Goal: Information Seeking & Learning: Find specific fact

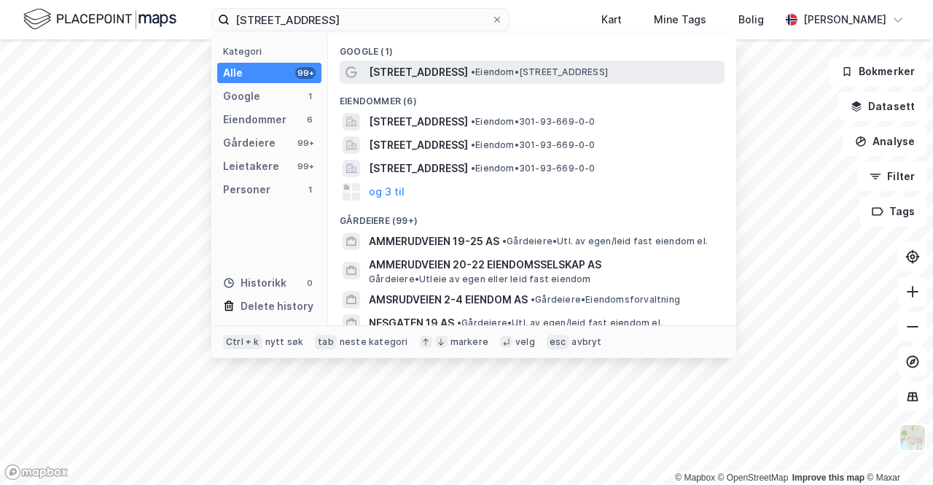
click at [458, 72] on span "[STREET_ADDRESS]" at bounding box center [418, 71] width 99 height 17
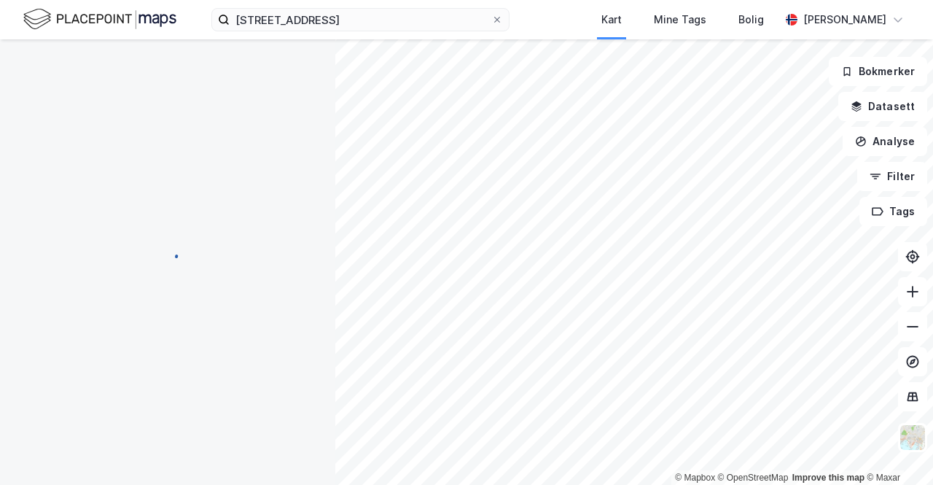
scroll to position [1, 0]
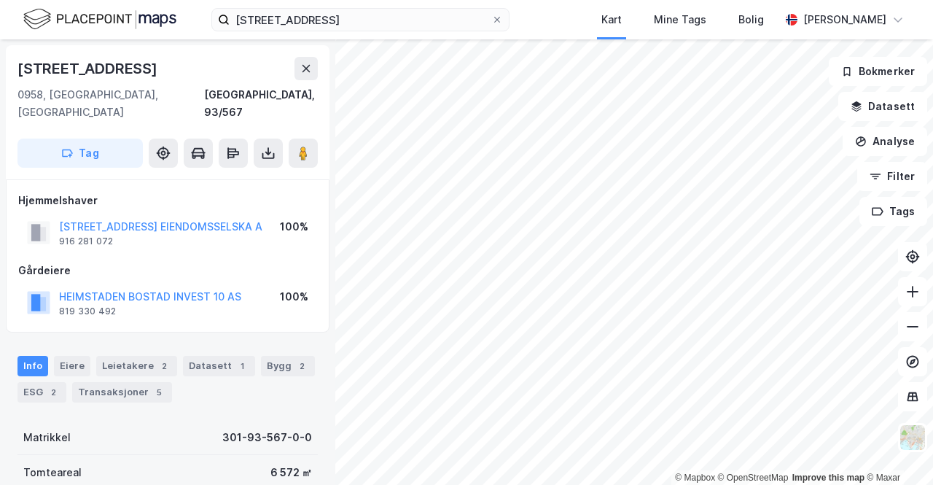
scroll to position [1, 0]
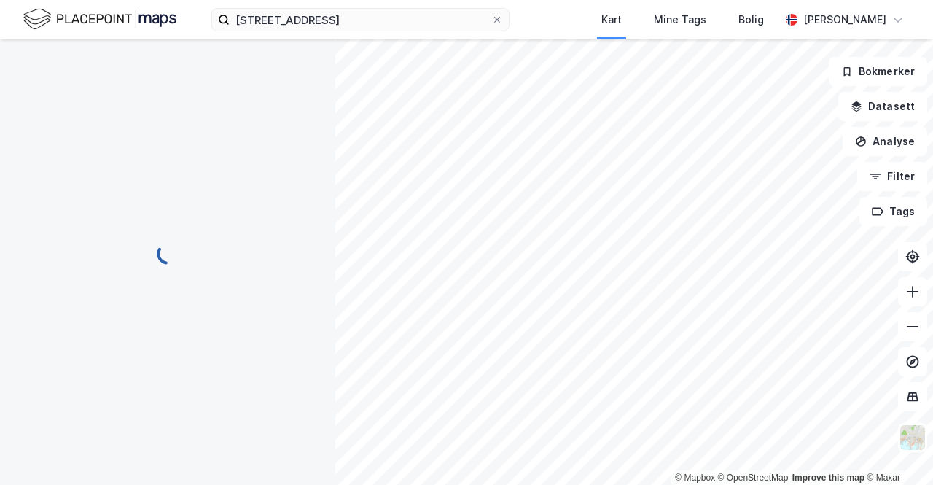
scroll to position [1, 0]
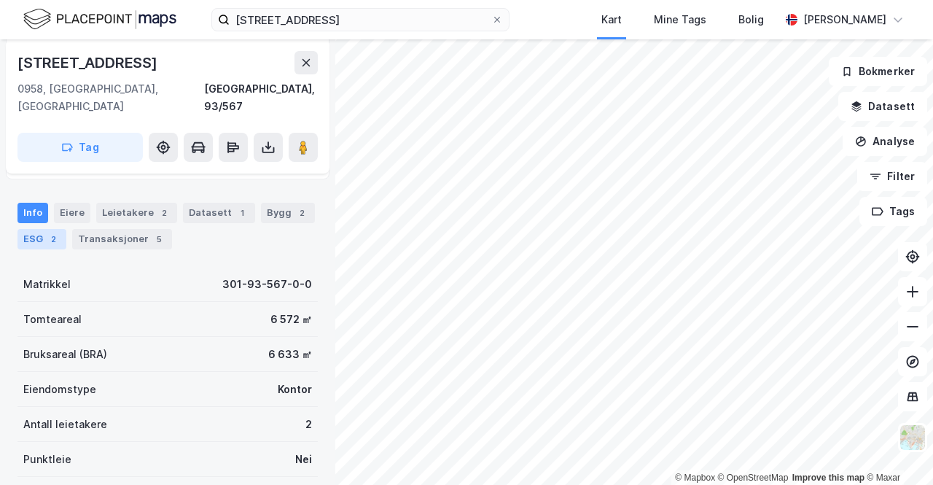
click at [41, 229] on div "ESG 2" at bounding box center [41, 239] width 49 height 20
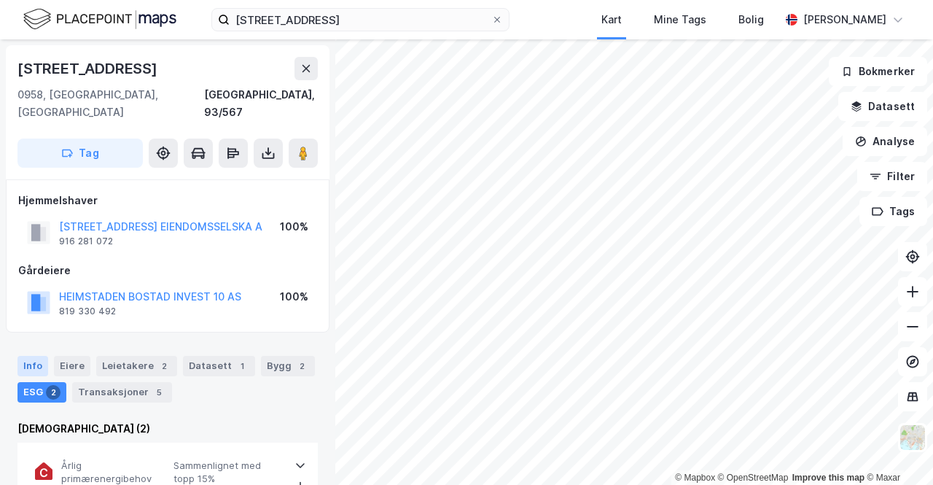
click at [31, 356] on div "Info" at bounding box center [32, 366] width 31 height 20
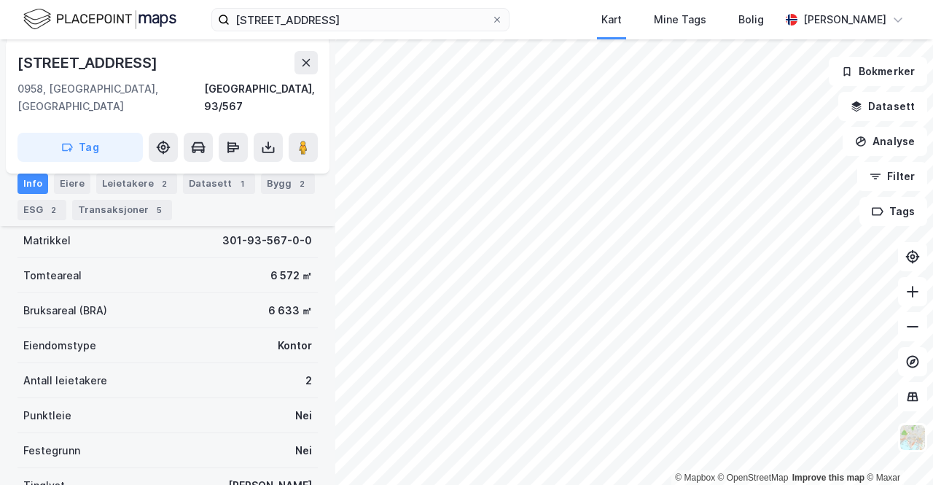
scroll to position [198, 0]
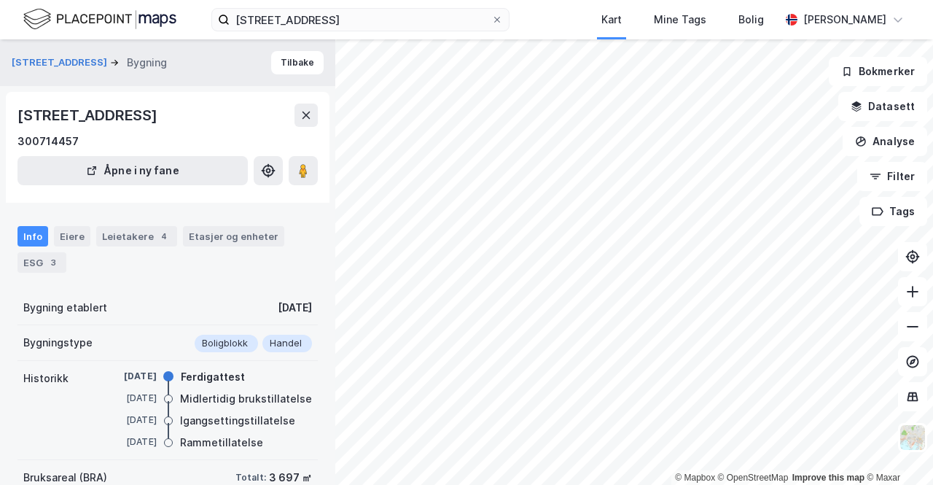
scroll to position [29, 0]
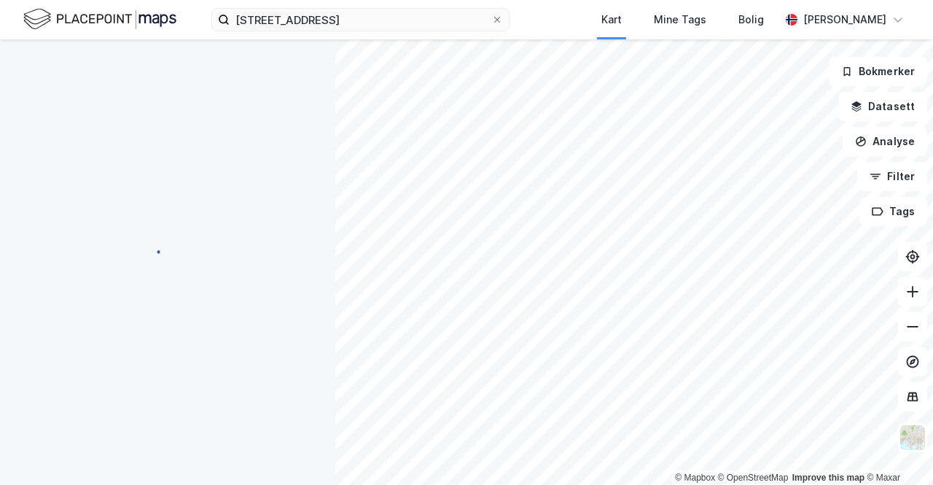
scroll to position [29, 0]
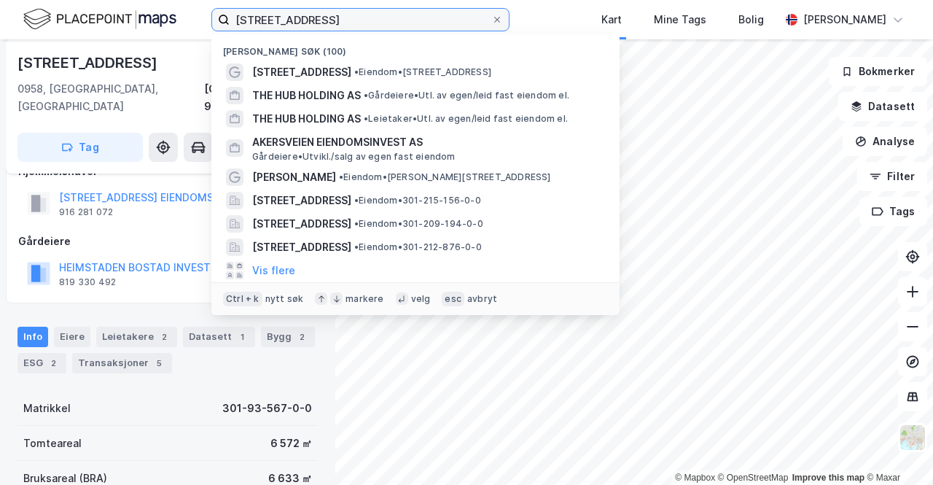
drag, startPoint x: 342, startPoint y: 24, endPoint x: 86, endPoint y: 7, distance: 256.5
click at [86, 7] on div "[STREET_ADDRESS] Nylige søk (100) [STREET_ADDRESS] • Eiendom • [STREET_ADDRESS]…" at bounding box center [466, 19] width 933 height 39
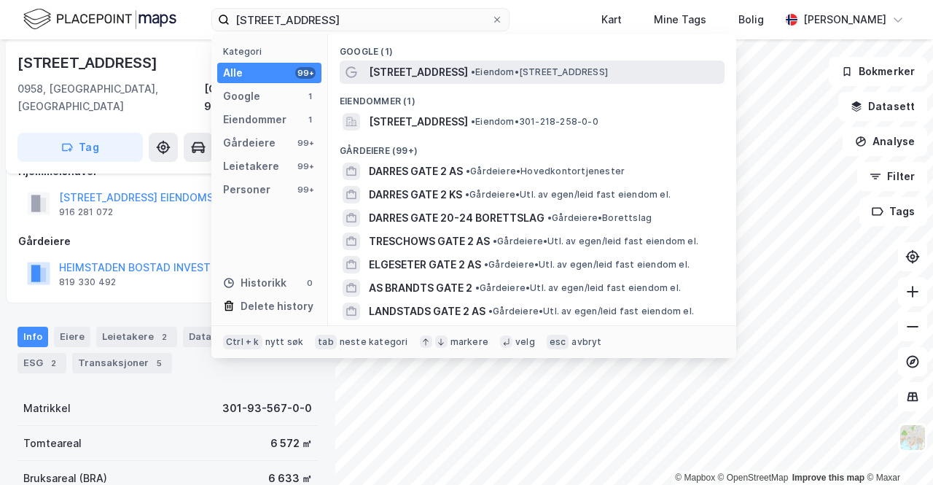
click at [410, 79] on span "[STREET_ADDRESS]" at bounding box center [418, 71] width 99 height 17
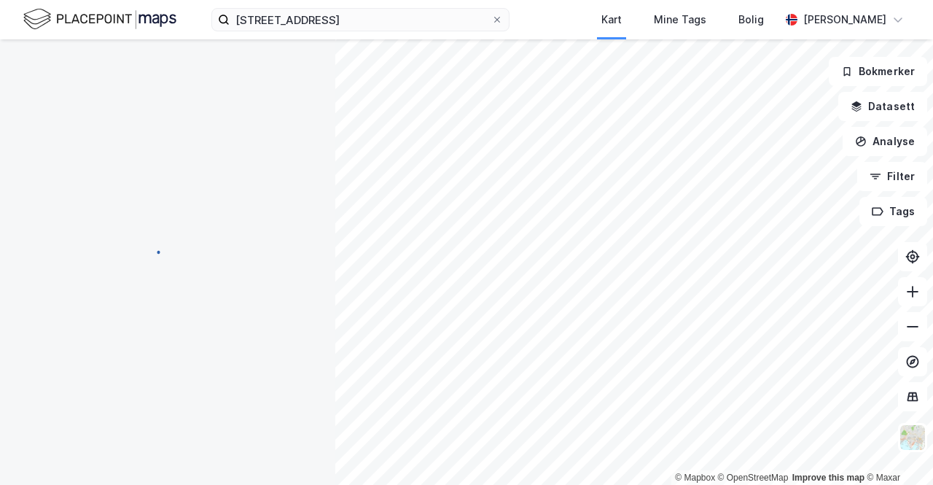
scroll to position [29, 0]
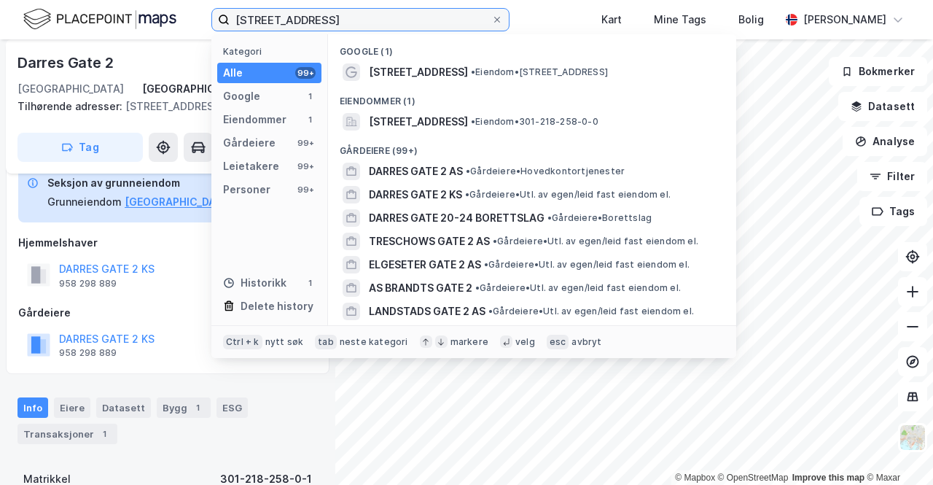
drag, startPoint x: 311, startPoint y: 19, endPoint x: 117, endPoint y: -28, distance: 200.3
click at [117, 0] on html "darres gate 2 Kategori Alle 99+ Google 1 Eiendommer 1 Gårdeiere 99+ Leietakere …" at bounding box center [466, 242] width 933 height 485
paste input "Urtegata 20 - 2"
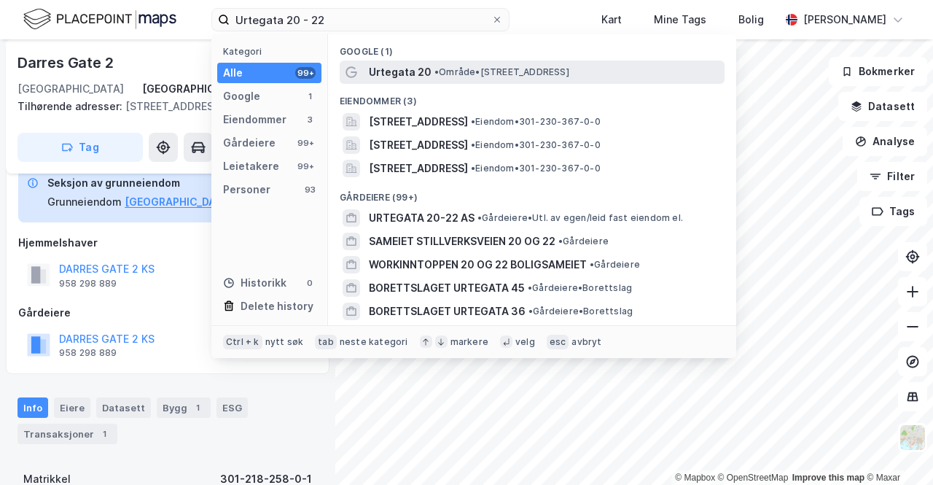
click at [397, 79] on span "Urtegata 20" at bounding box center [400, 71] width 63 height 17
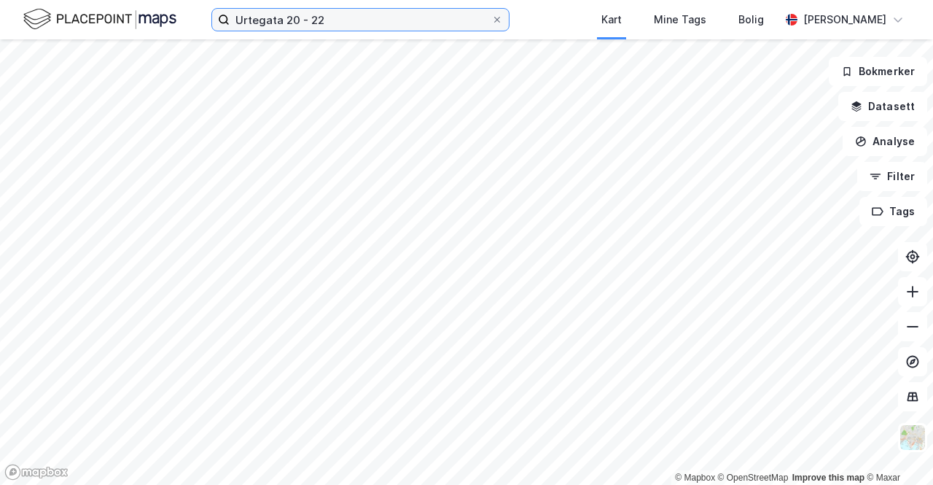
click at [334, 12] on input "Urtegata 20 - 22" at bounding box center [361, 20] width 262 height 22
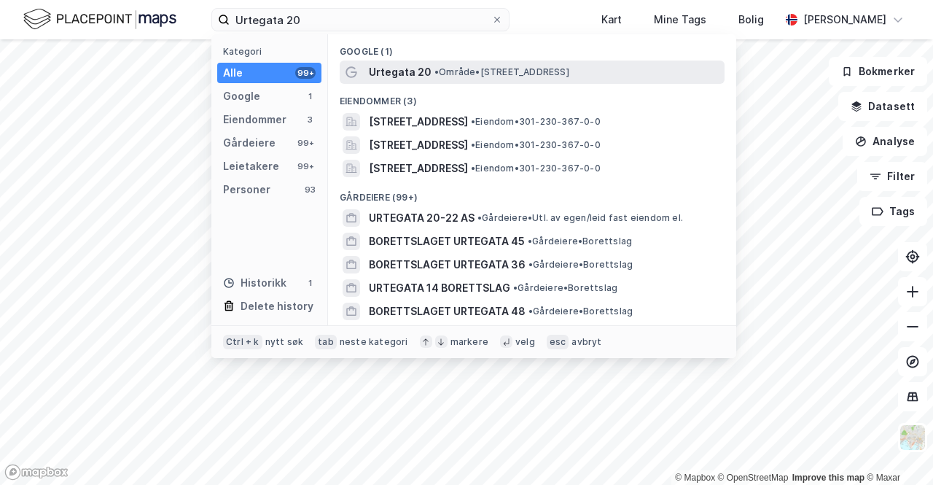
click at [471, 63] on div "Urtegata 20 • Område • [STREET_ADDRESS]" at bounding box center [545, 71] width 353 height 17
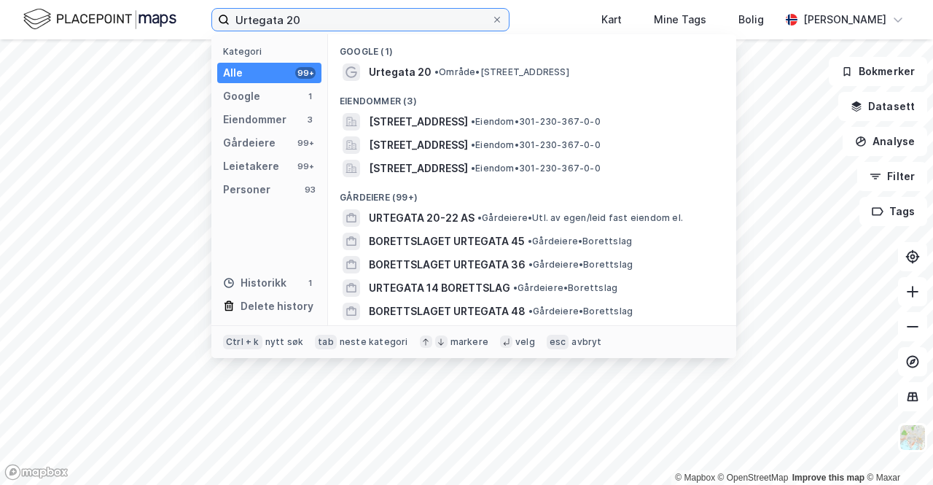
click at [324, 24] on input "Urtegata 20" at bounding box center [361, 20] width 262 height 22
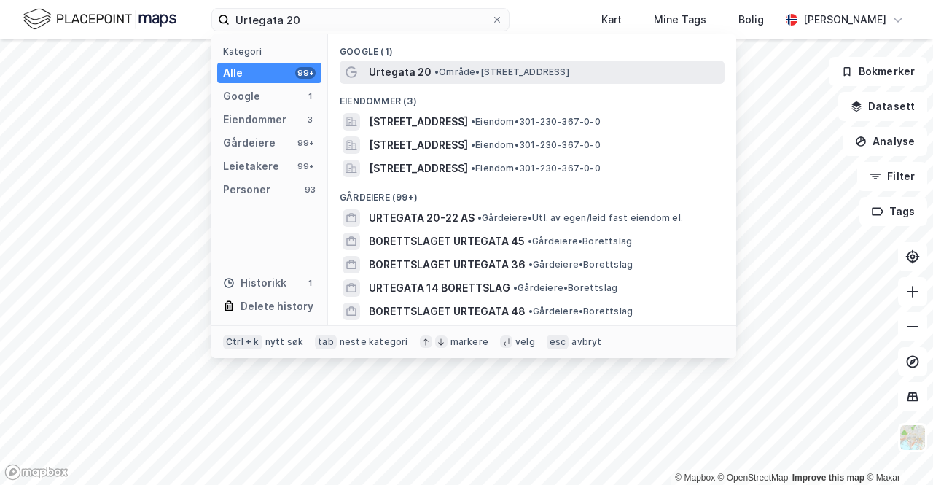
click at [437, 77] on span "• Område • [STREET_ADDRESS]" at bounding box center [501, 72] width 135 height 12
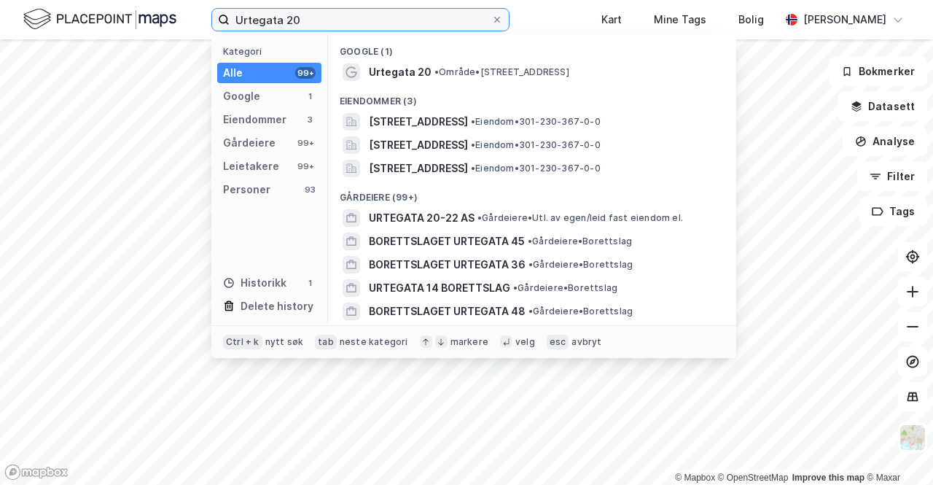
click at [321, 22] on input "Urtegata 20" at bounding box center [361, 20] width 262 height 22
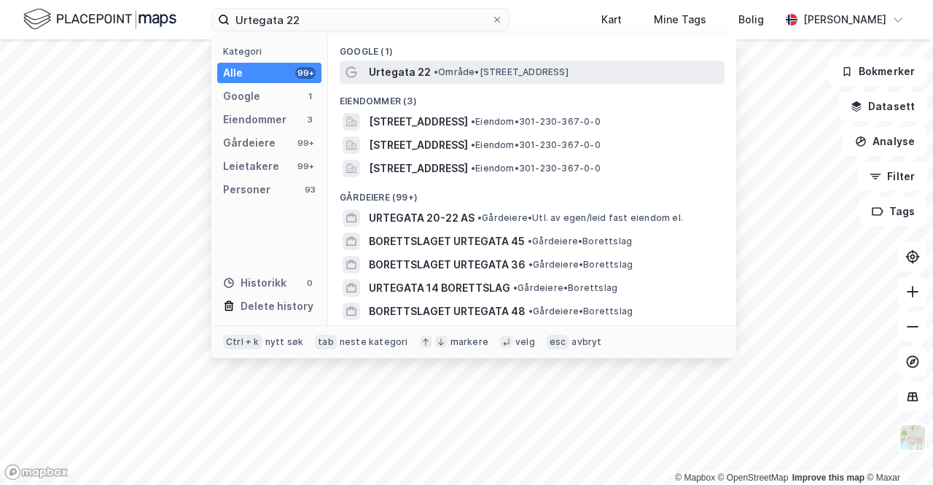
click at [424, 66] on span "Urtegata 22" at bounding box center [400, 71] width 62 height 17
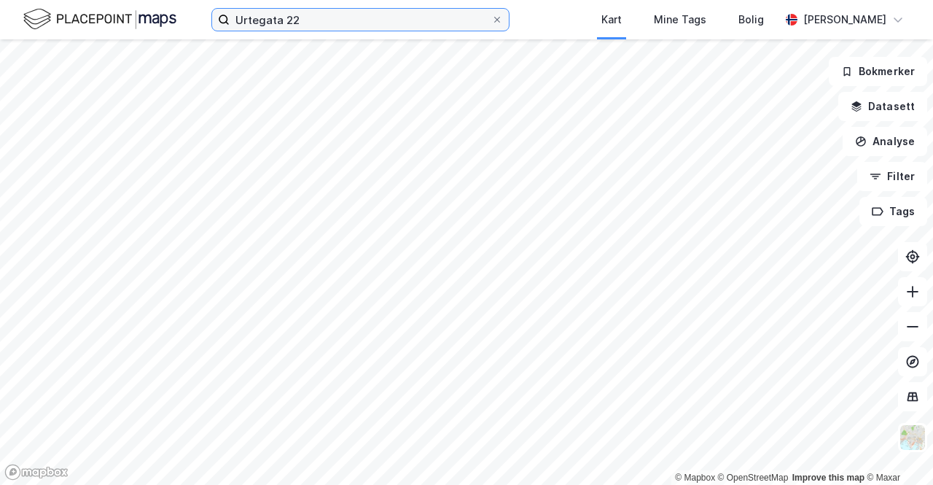
click at [336, 23] on input "Urtegata 22" at bounding box center [361, 20] width 262 height 22
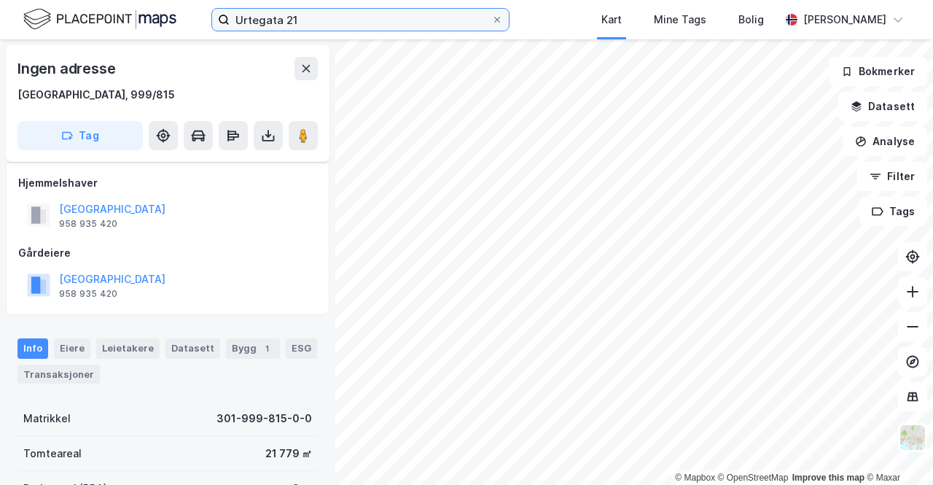
scroll to position [29, 0]
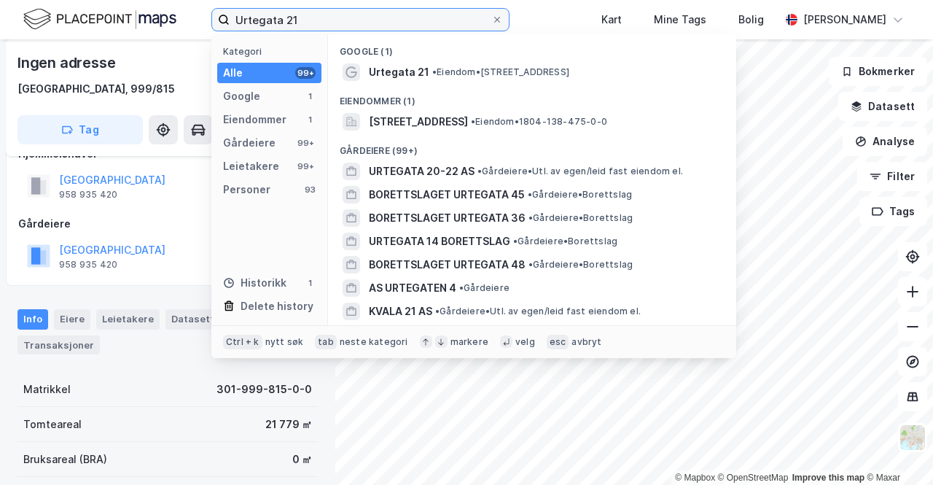
paste input "Waldemar [STREET_ADDRESS]"
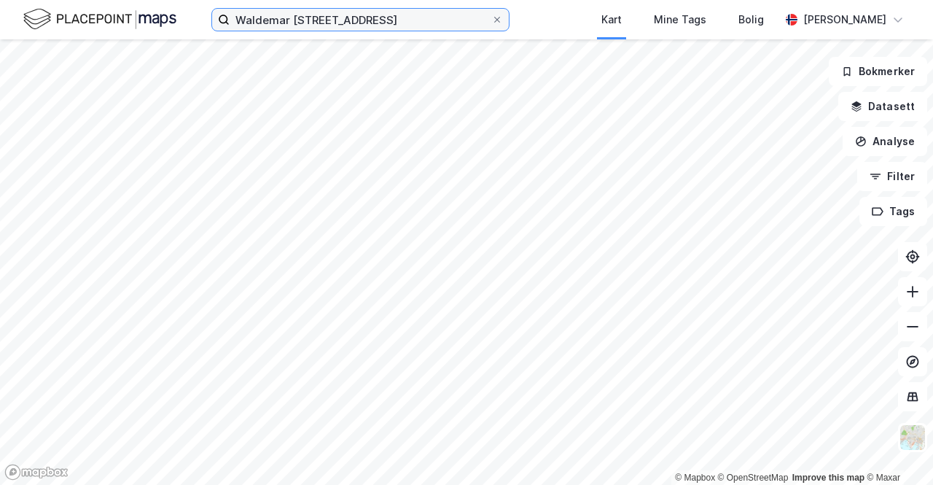
click at [385, 23] on input "Waldemar [STREET_ADDRESS]" at bounding box center [361, 20] width 262 height 22
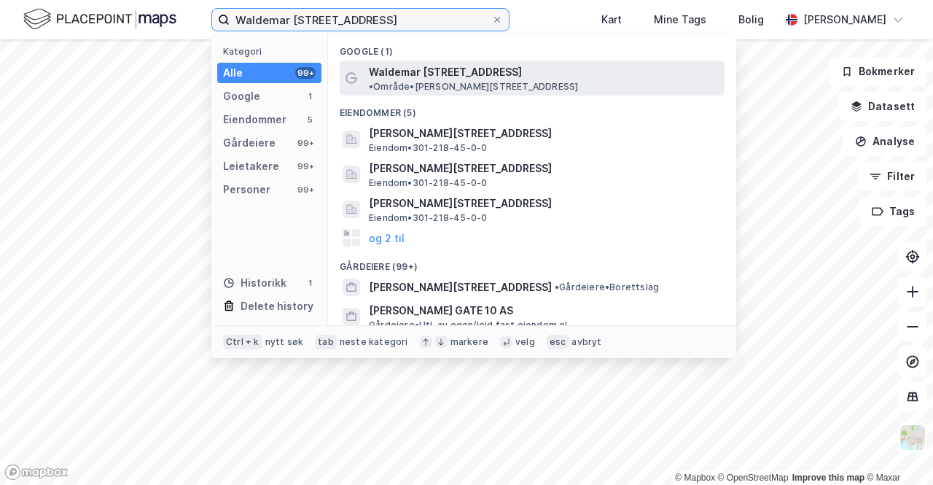
type input "Waldemar [STREET_ADDRESS]"
click at [443, 82] on div "Waldemar [STREET_ADDRESS] • Område • [PERSON_NAME][STREET_ADDRESS]" at bounding box center [532, 78] width 385 height 35
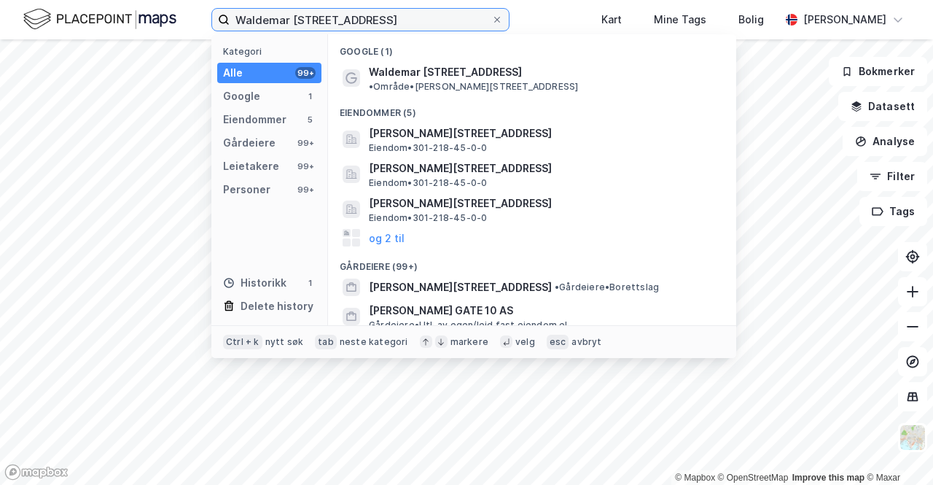
click at [391, 22] on input "Waldemar [STREET_ADDRESS]" at bounding box center [361, 20] width 262 height 22
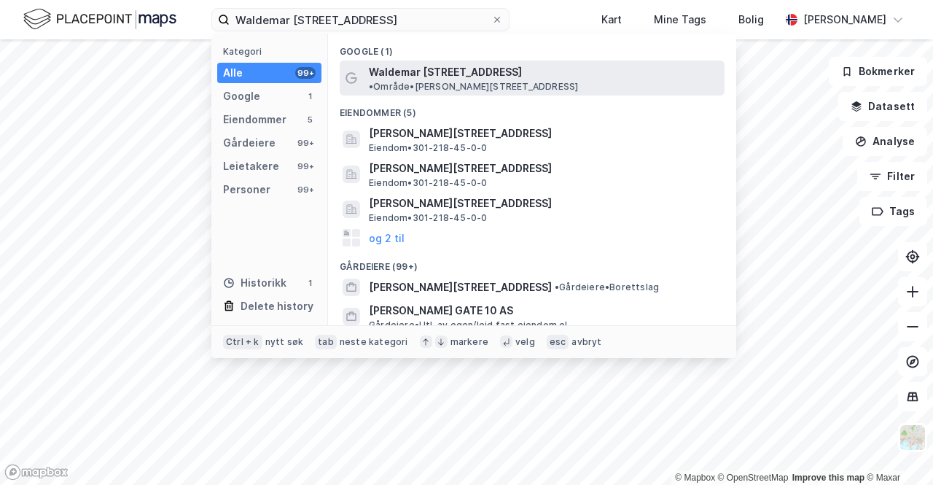
click at [471, 65] on span "Waldemar [STREET_ADDRESS]" at bounding box center [445, 71] width 153 height 17
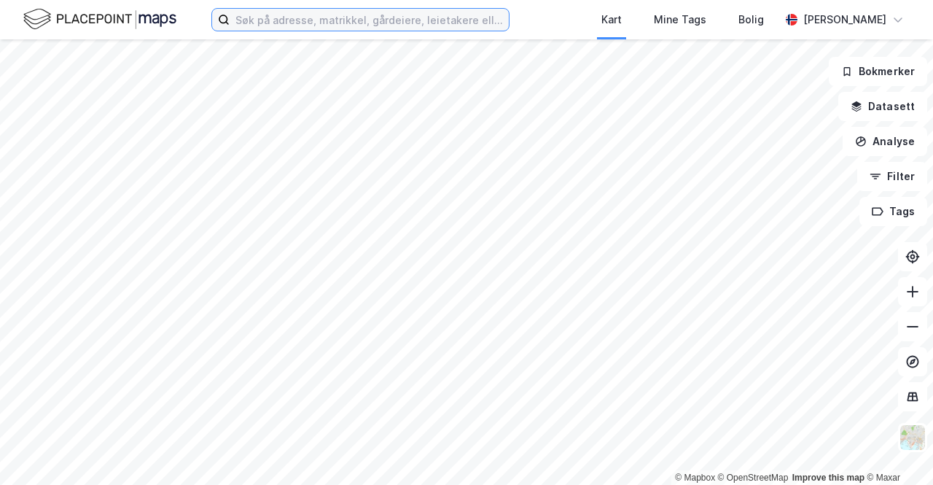
click at [353, 26] on input at bounding box center [369, 20] width 279 height 22
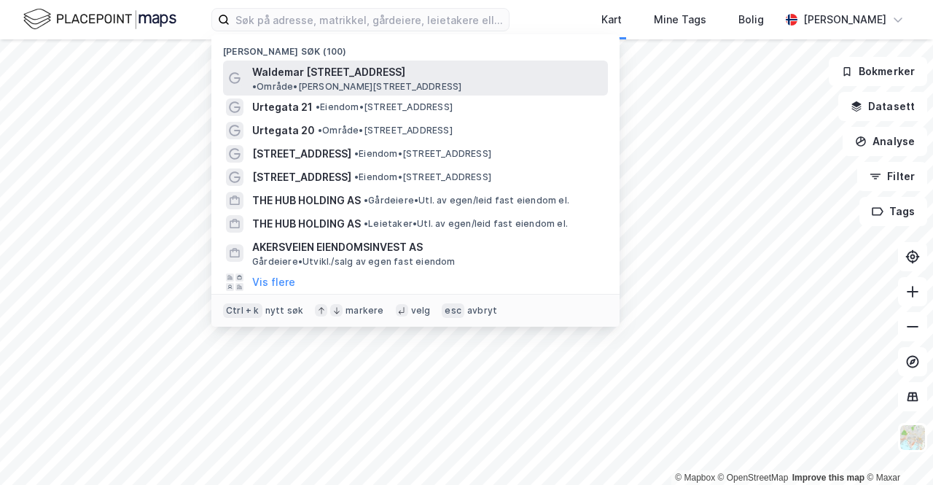
click at [380, 64] on div "Waldemar [STREET_ADDRESS] • Område • [PERSON_NAME][STREET_ADDRESS]" at bounding box center [428, 77] width 353 height 29
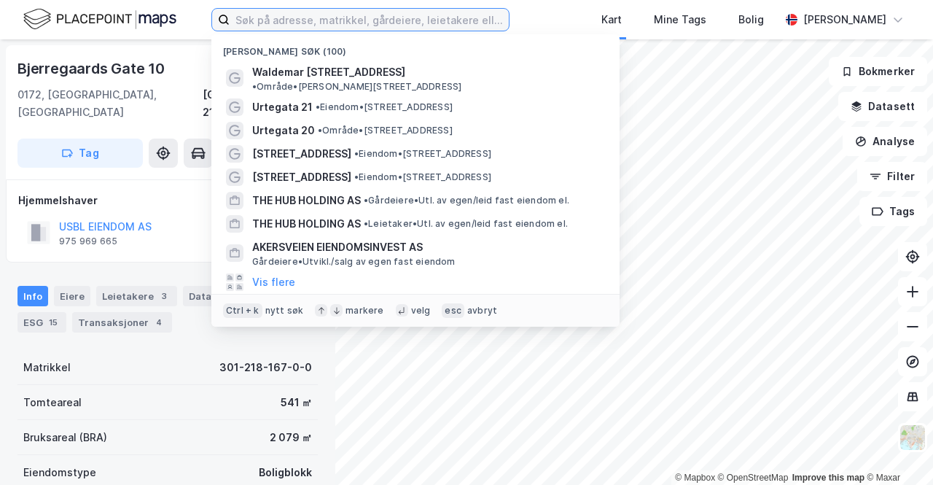
click at [270, 9] on input at bounding box center [369, 20] width 279 height 22
type input "a"
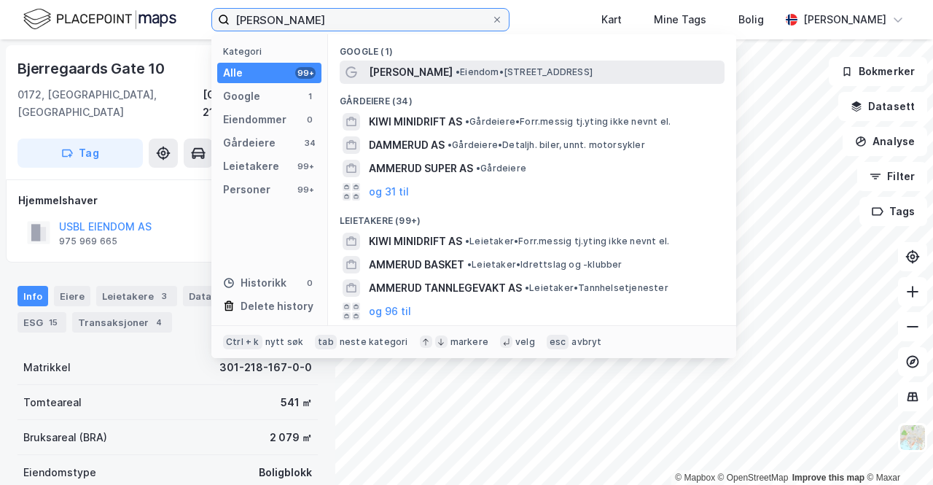
type input "kiwi ammerud"
click at [465, 82] on div "KIWI Ammerud • Eiendom • Ammerudveien 22, 0958 Oslo" at bounding box center [532, 72] width 385 height 23
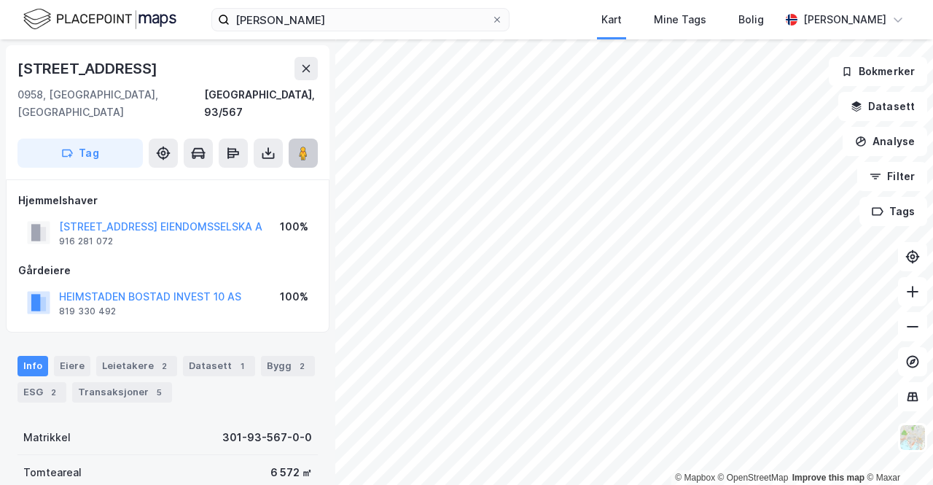
click at [300, 146] on image at bounding box center [303, 153] width 9 height 15
click at [143, 356] on div "Leietakere 2" at bounding box center [136, 366] width 81 height 20
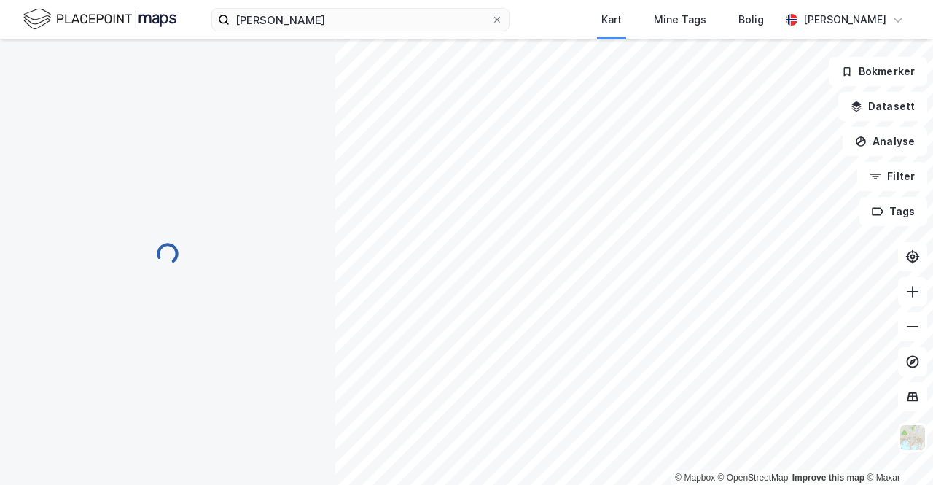
scroll to position [23, 0]
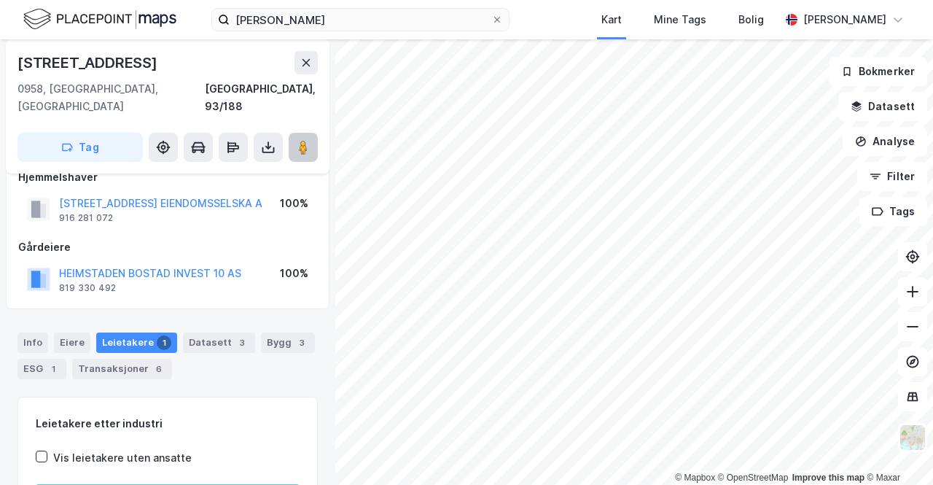
click at [308, 140] on image at bounding box center [303, 147] width 9 height 15
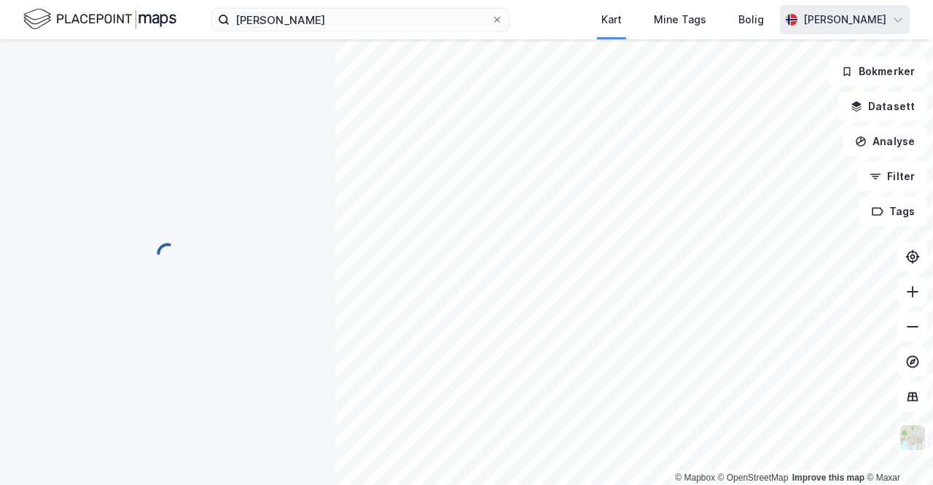
scroll to position [23, 0]
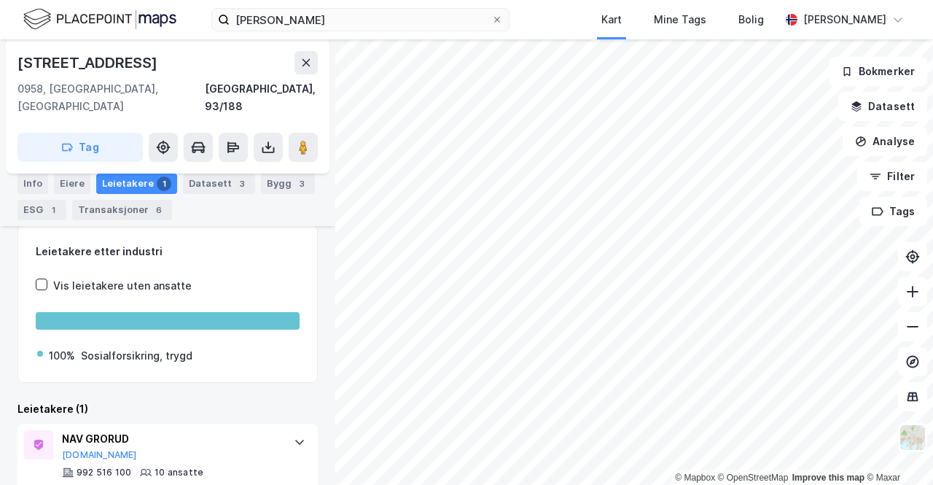
scroll to position [211, 0]
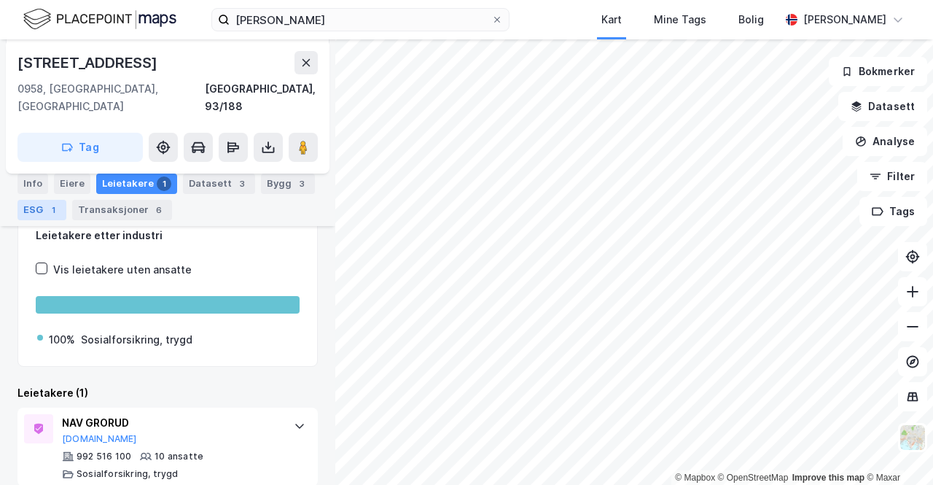
click at [38, 216] on div "ESG 1" at bounding box center [41, 210] width 49 height 20
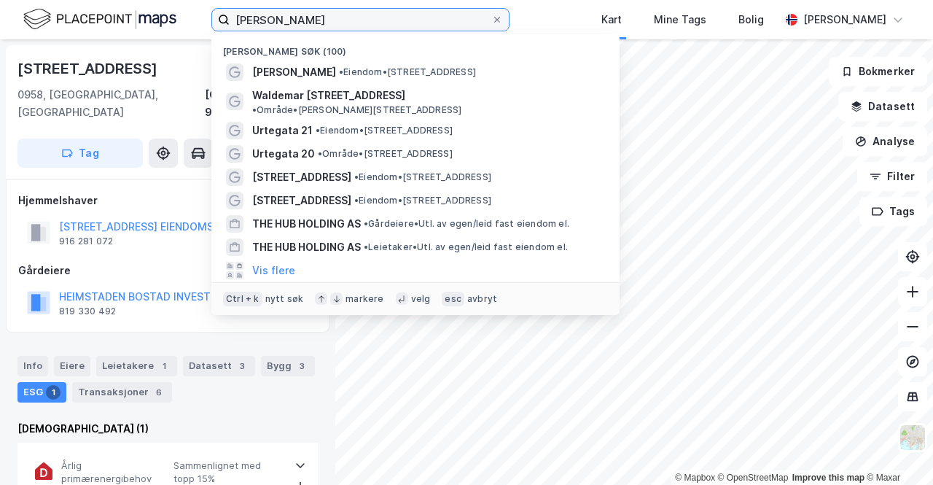
drag, startPoint x: 332, startPoint y: 19, endPoint x: 183, endPoint y: 4, distance: 150.2
click at [184, 4] on div "kiwi ammerud Nylige søk (100) KIWI Ammerud • Eiendom • Ammerudveien 22, 0958 Os…" at bounding box center [466, 19] width 933 height 39
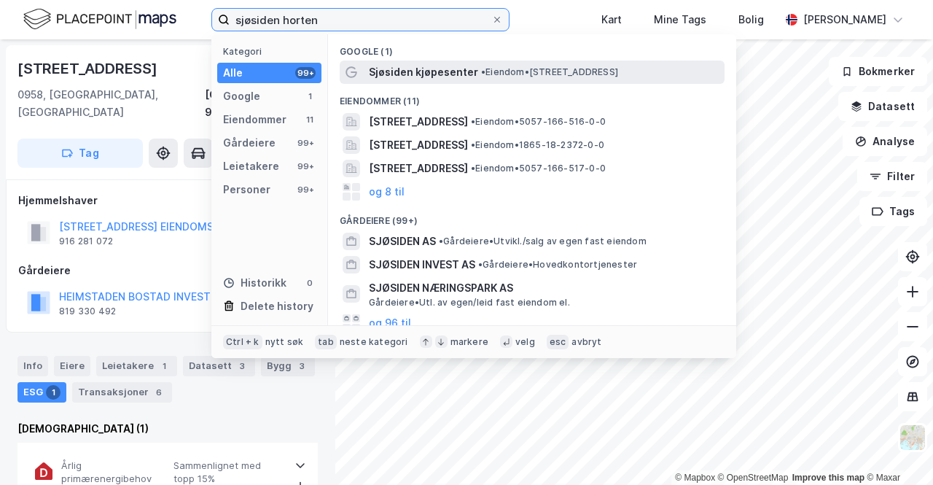
type input "sjøsiden horten"
click at [444, 69] on span "Sjøsiden kjøpesenter" at bounding box center [423, 71] width 109 height 17
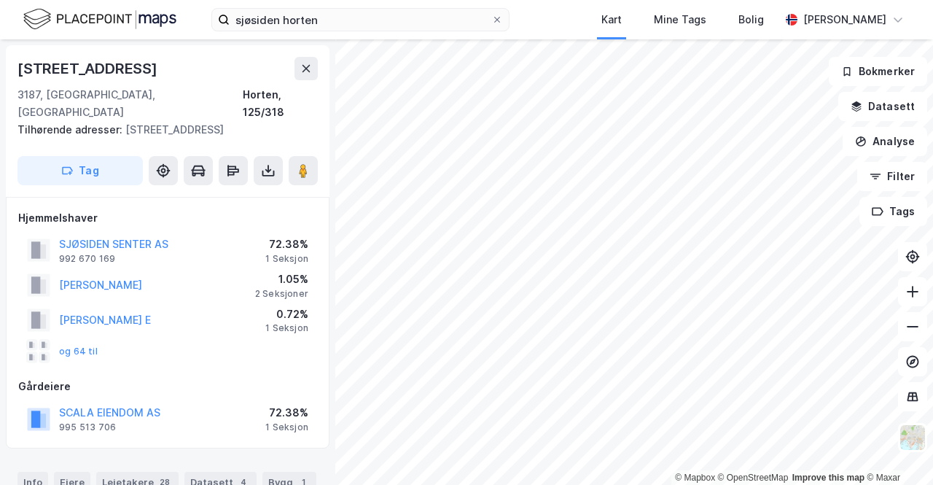
scroll to position [1, 0]
click at [0, 0] on button "SJØSIDEN SENTER AS" at bounding box center [0, 0] width 0 height 0
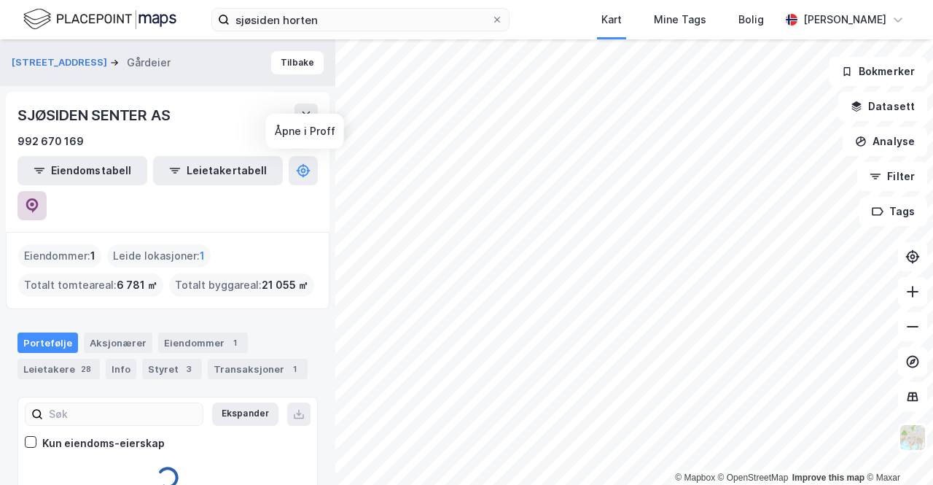
click at [39, 198] on icon at bounding box center [32, 205] width 15 height 15
